Goal: Task Accomplishment & Management: Use online tool/utility

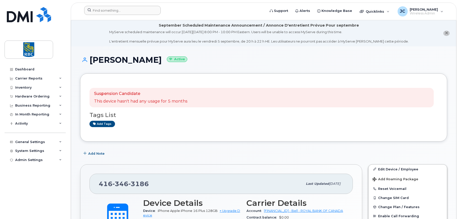
scroll to position [126, 0]
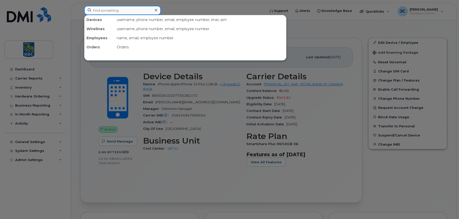
click at [129, 8] on input at bounding box center [122, 10] width 77 height 9
paste input "4163461988"
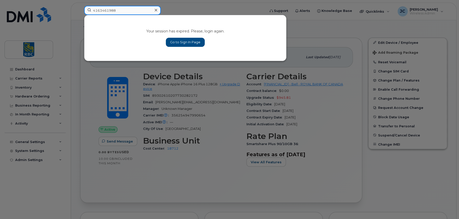
type input "4163461988"
click at [177, 38] on link "Go to Sign In Page" at bounding box center [185, 42] width 39 height 9
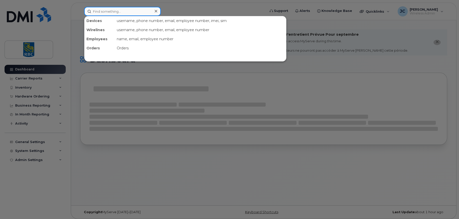
click at [117, 11] on input at bounding box center [122, 11] width 77 height 9
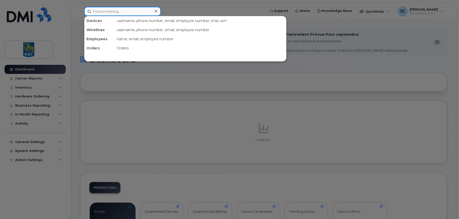
paste input "4163461988"
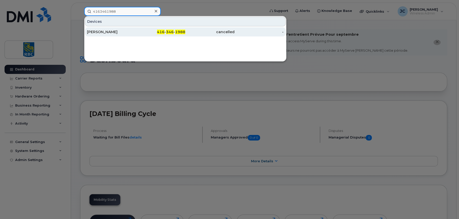
type input "4163461988"
click at [111, 30] on div "[PERSON_NAME]" at bounding box center [111, 31] width 49 height 5
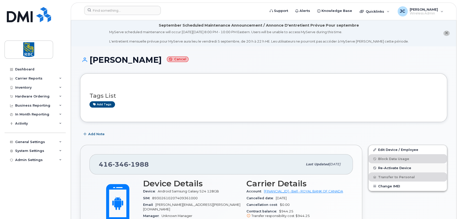
click at [390, 167] on span "Re-Activate Device" at bounding box center [394, 168] width 33 height 4
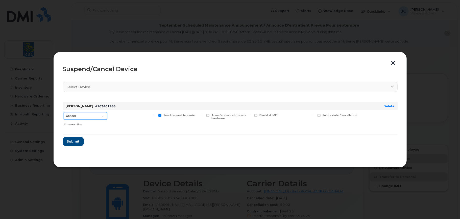
click at [103, 115] on select "Cancel Suspend - Extend Suspension Suspend - Reduced Rate Suspend - Full Rate S…" at bounding box center [85, 116] width 43 height 8
select select "[object Object]"
click at [64, 112] on select "Cancel Suspend - Extend Suspension Suspend - Reduced Rate Suspend - Full Rate S…" at bounding box center [85, 116] width 43 height 8
click at [73, 140] on span "Submit" at bounding box center [73, 141] width 13 height 5
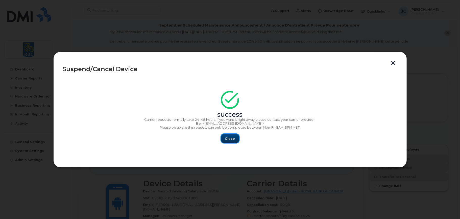
click at [229, 139] on span "Close" at bounding box center [230, 138] width 10 height 5
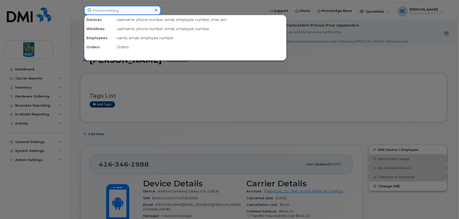
click at [114, 13] on input at bounding box center [122, 10] width 77 height 9
paste input "4163461988"
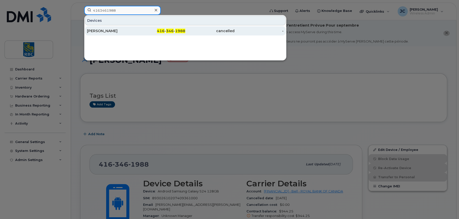
type input "4163461988"
click at [109, 28] on div "[PERSON_NAME]" at bounding box center [111, 30] width 49 height 5
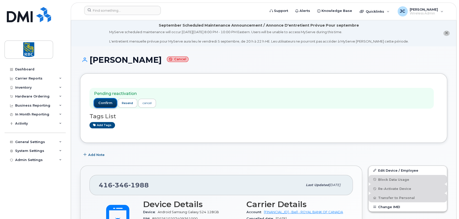
click at [105, 101] on span "confirm" at bounding box center [105, 103] width 14 height 5
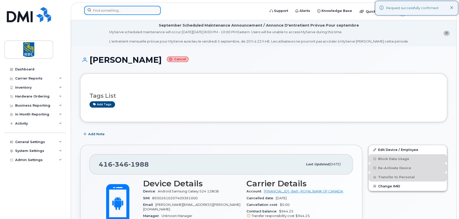
click at [123, 8] on input at bounding box center [122, 10] width 77 height 9
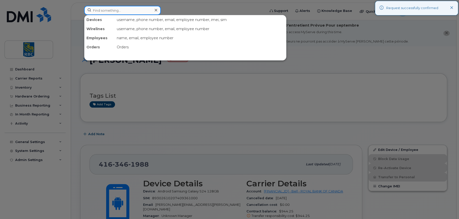
paste input "4163461988"
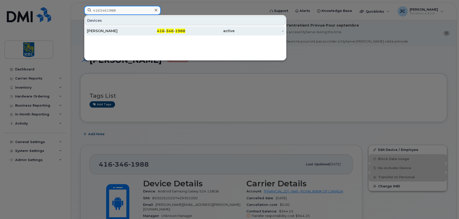
type input "4163461988"
click at [101, 29] on div "LESA WILLIAMS" at bounding box center [111, 30] width 49 height 5
